Goal: Information Seeking & Learning: Find specific fact

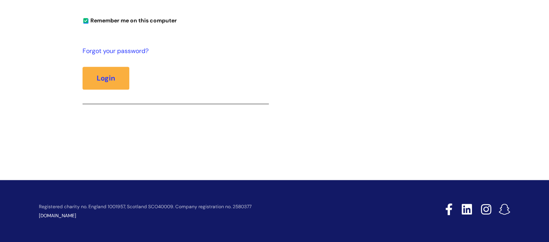
scroll to position [48, 0]
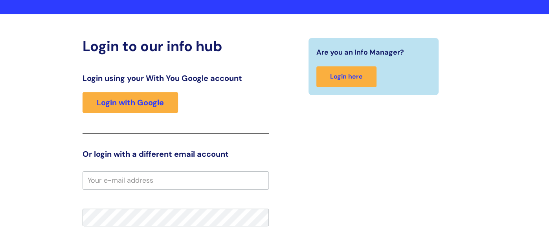
click at [133, 175] on input "email" at bounding box center [176, 180] width 186 height 18
type input "[PERSON_NAME][EMAIL_ADDRESS][PERSON_NAME][DOMAIN_NAME]"
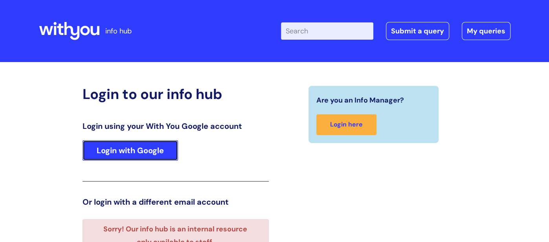
click at [148, 151] on link "Login with Google" at bounding box center [130, 150] width 95 height 20
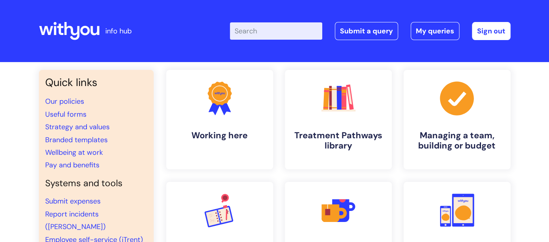
click at [264, 32] on input "Enter your search term here..." at bounding box center [276, 30] width 92 height 17
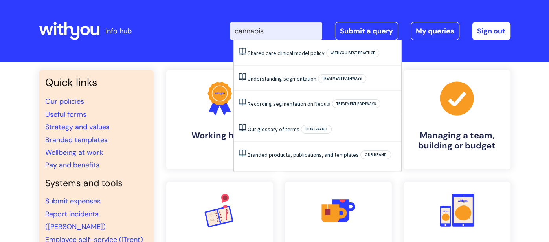
type input "cannabis"
click button "Search" at bounding box center [0, 0] width 0 height 0
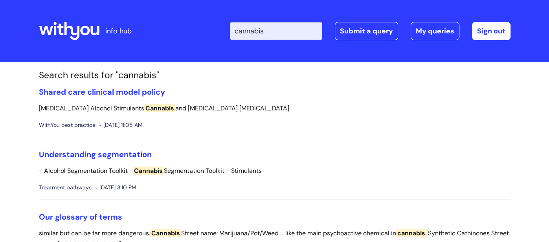
click at [283, 34] on input "cannabis" at bounding box center [276, 30] width 92 height 17
type input "c"
click at [83, 25] on icon at bounding box center [69, 31] width 61 height 19
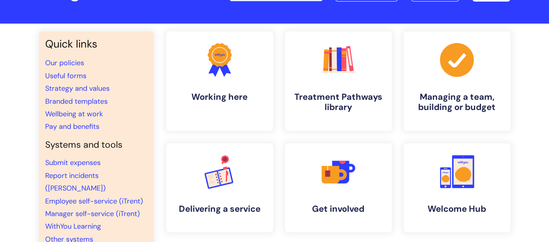
scroll to position [38, 0]
